Goal: Transaction & Acquisition: Book appointment/travel/reservation

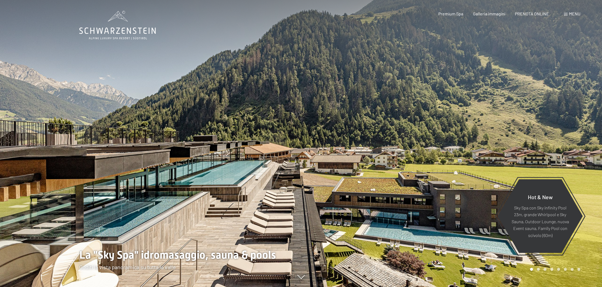
click at [523, 17] on div "Prenotazione Richiesta Premium Spa Galleria immagini PRENOTA ONLINE Menu DE IT …" at bounding box center [499, 14] width 161 height 6
click at [524, 13] on span "PRENOTA ONLINE" at bounding box center [532, 12] width 34 height 5
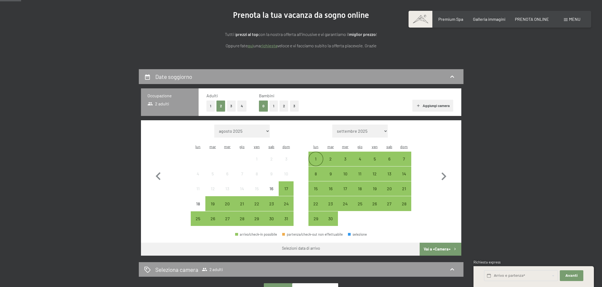
scroll to position [64, 0]
click at [223, 216] on div "27" at bounding box center [227, 223] width 14 height 14
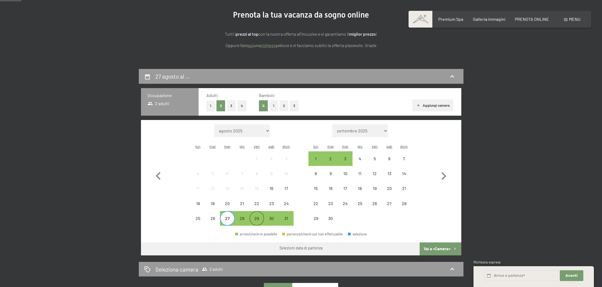
click at [263, 216] on div "29" at bounding box center [257, 223] width 14 height 14
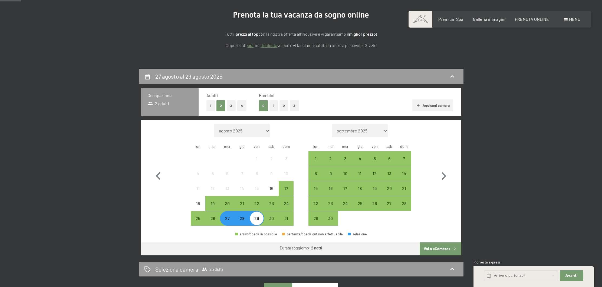
click at [446, 243] on button "Vai a «Camera»" at bounding box center [440, 249] width 41 height 13
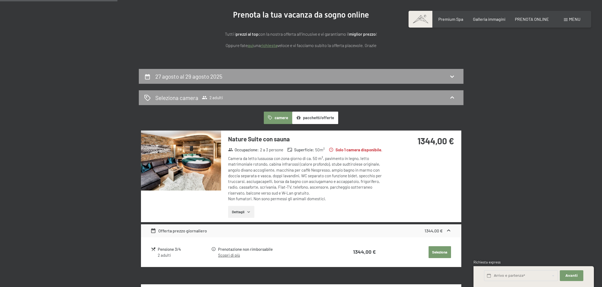
scroll to position [133, 0]
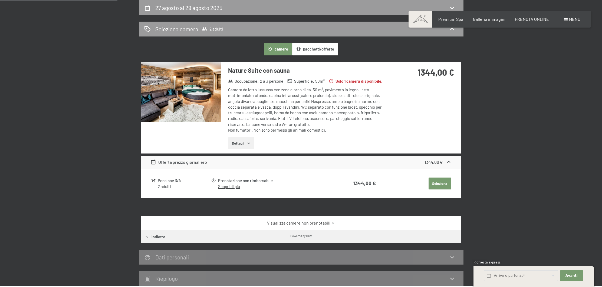
click at [206, 90] on img at bounding box center [181, 92] width 80 height 60
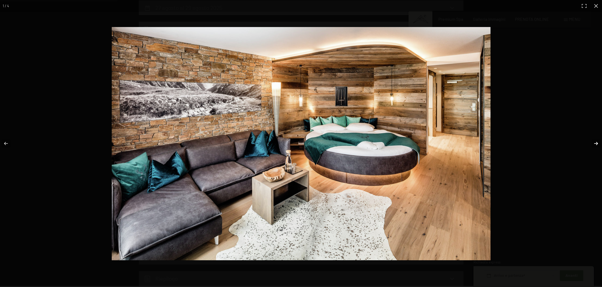
click at [597, 144] on button "button" at bounding box center [592, 143] width 19 height 27
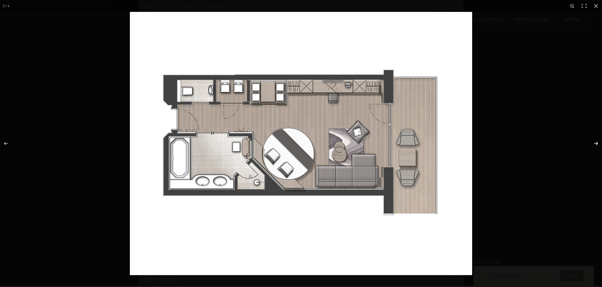
click at [597, 144] on button "button" at bounding box center [592, 143] width 19 height 27
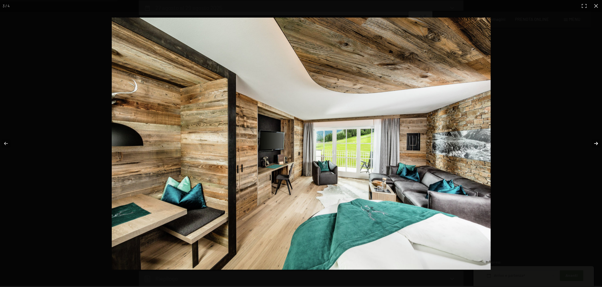
click at [597, 144] on button "button" at bounding box center [592, 143] width 19 height 27
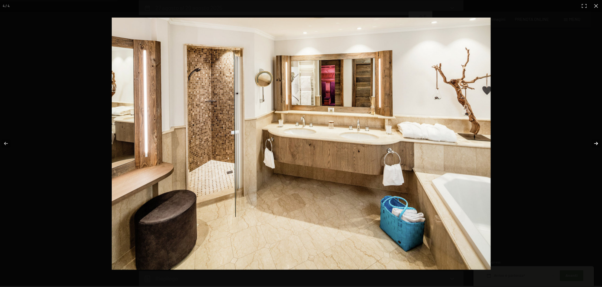
click at [597, 144] on button "button" at bounding box center [592, 143] width 19 height 27
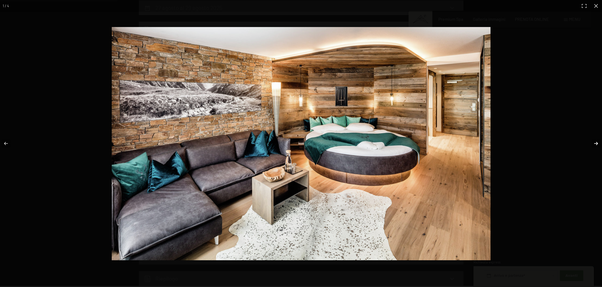
click at [597, 144] on button "button" at bounding box center [592, 143] width 19 height 27
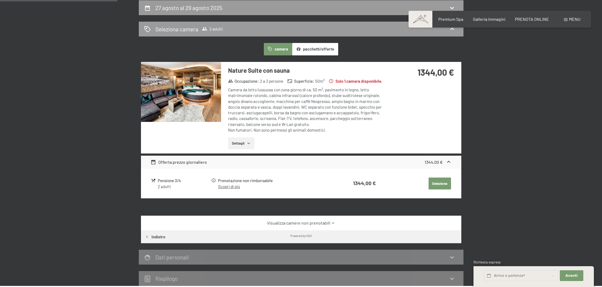
click at [0, 0] on button "button" at bounding box center [0, 0] width 0 height 0
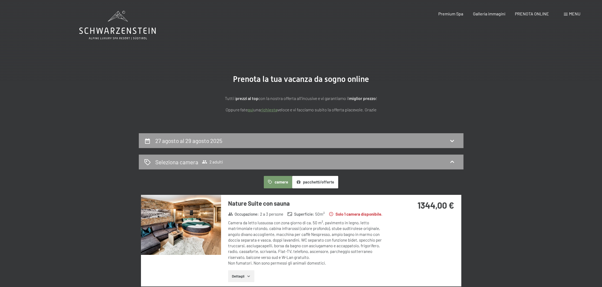
scroll to position [0, 0]
click at [115, 34] on icon at bounding box center [117, 25] width 77 height 29
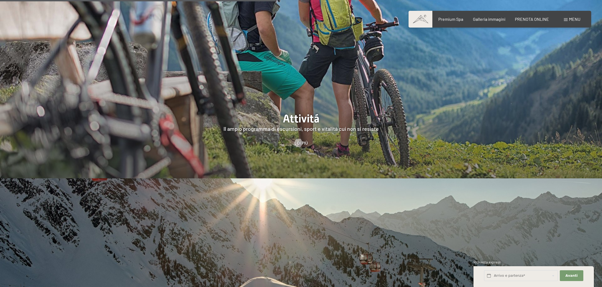
scroll to position [1470, 0]
